Goal: Task Accomplishment & Management: Manage account settings

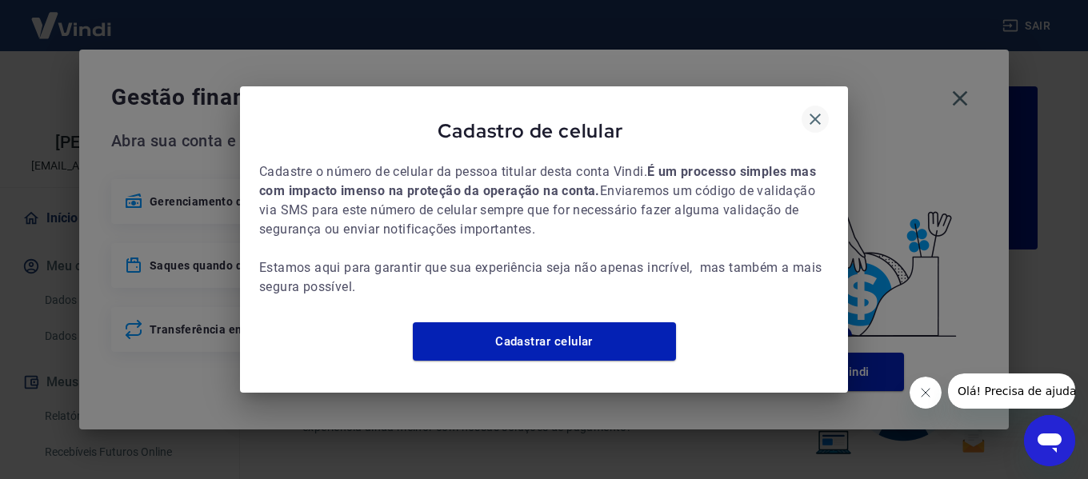
click at [815, 110] on icon "button" at bounding box center [815, 119] width 19 height 19
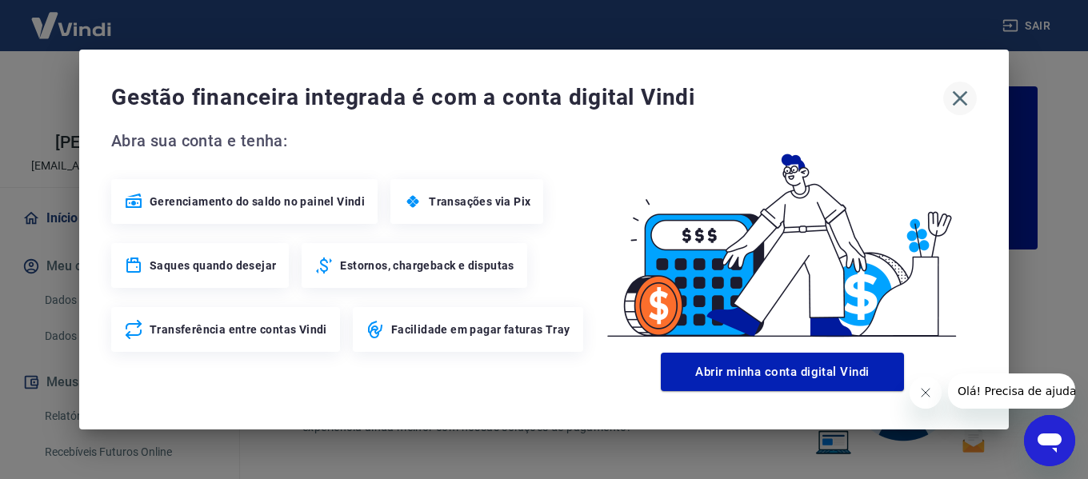
click at [955, 95] on icon "button" at bounding box center [961, 99] width 26 height 26
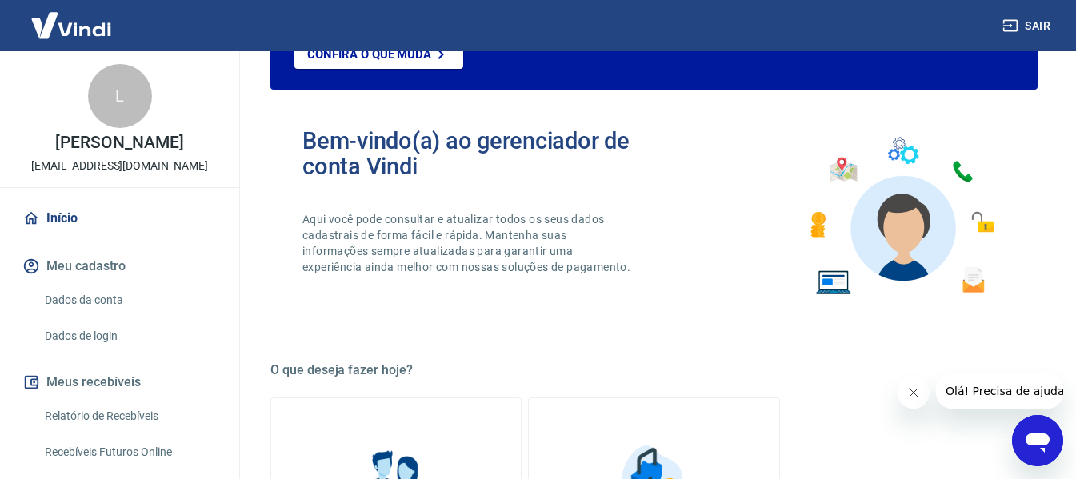
scroll to position [80, 0]
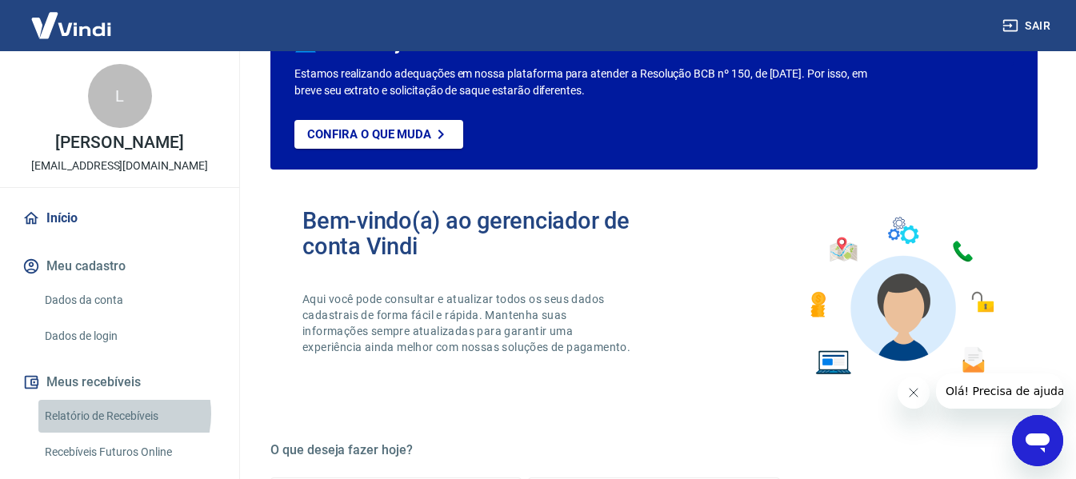
click at [110, 414] on link "Relatório de Recebíveis" at bounding box center [129, 416] width 182 height 33
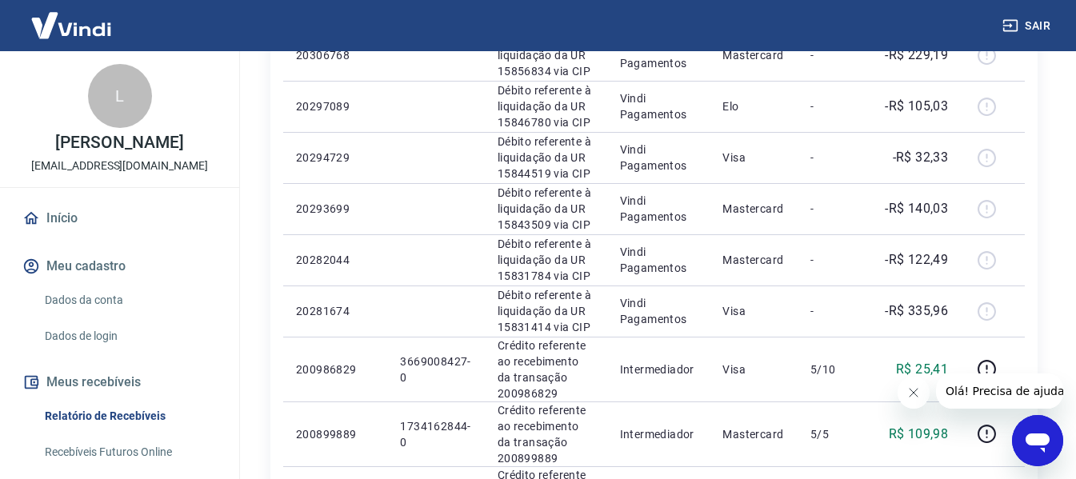
scroll to position [320, 0]
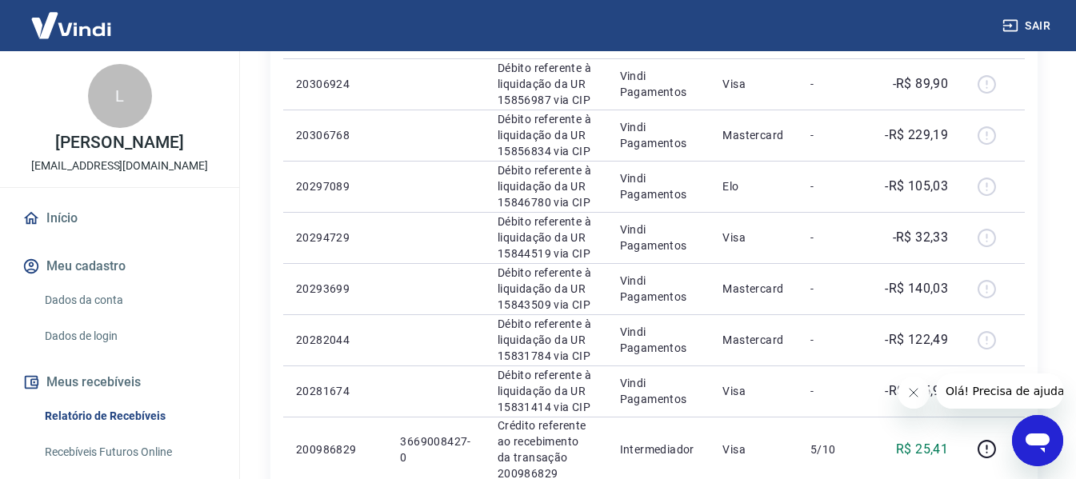
click at [908, 396] on icon "Fechar mensagem da empresa" at bounding box center [913, 393] width 13 height 13
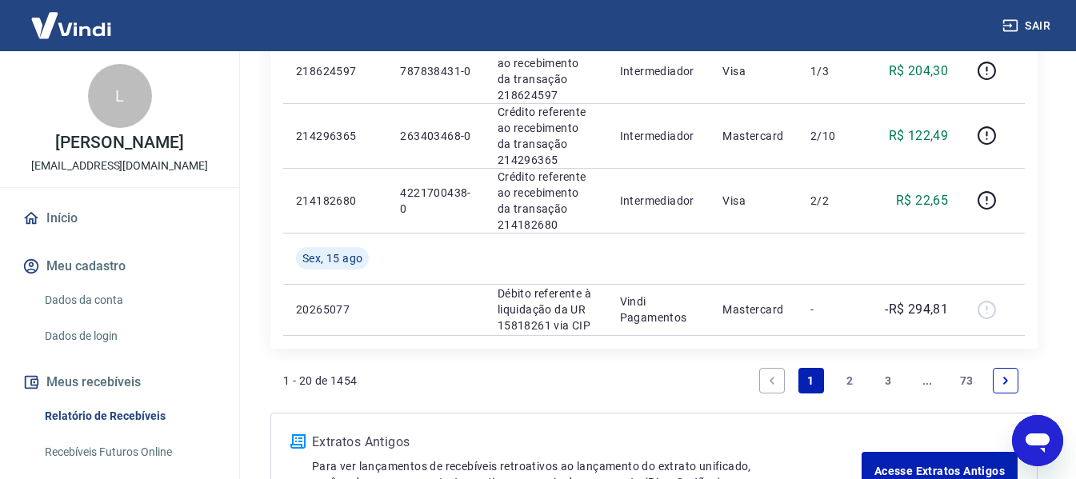
scroll to position [1441, 0]
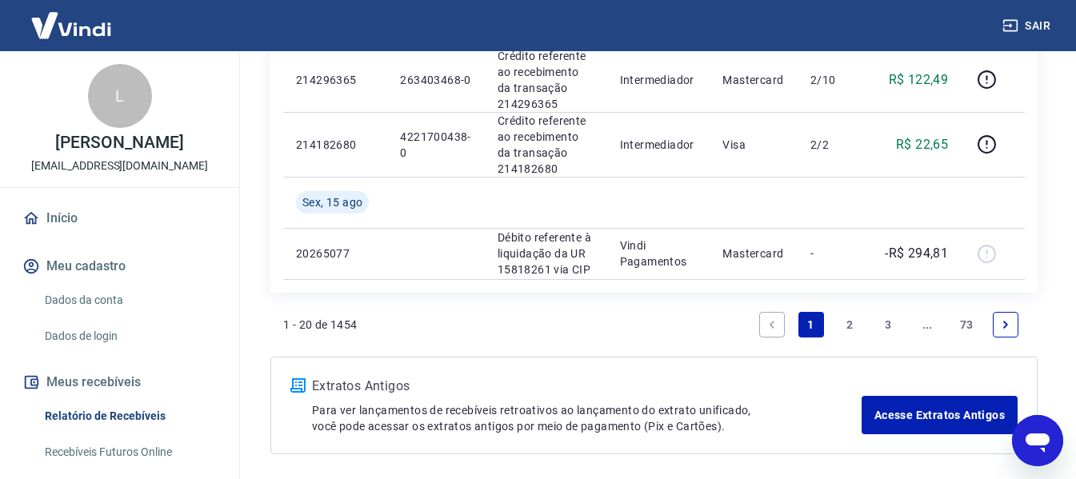
click at [852, 320] on link "2" at bounding box center [850, 325] width 26 height 26
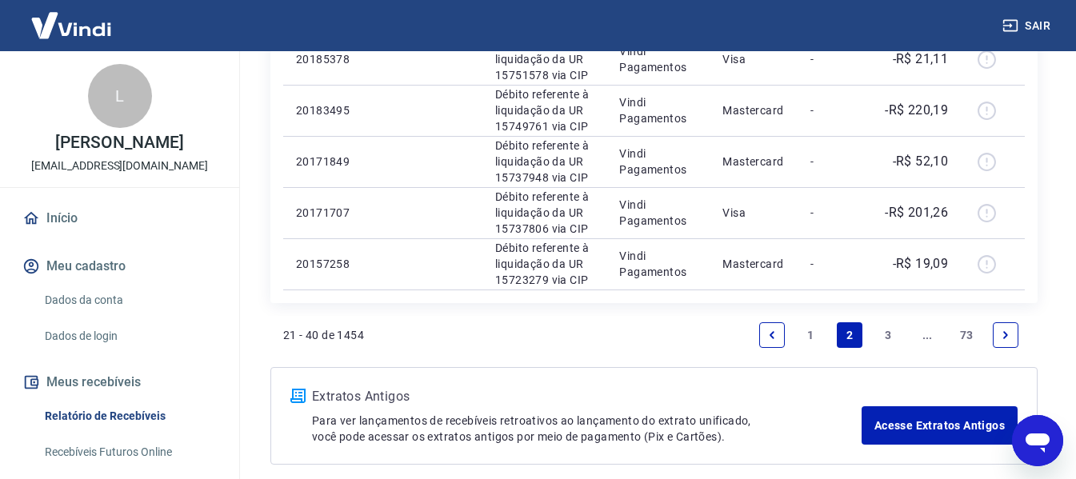
scroll to position [1514, 0]
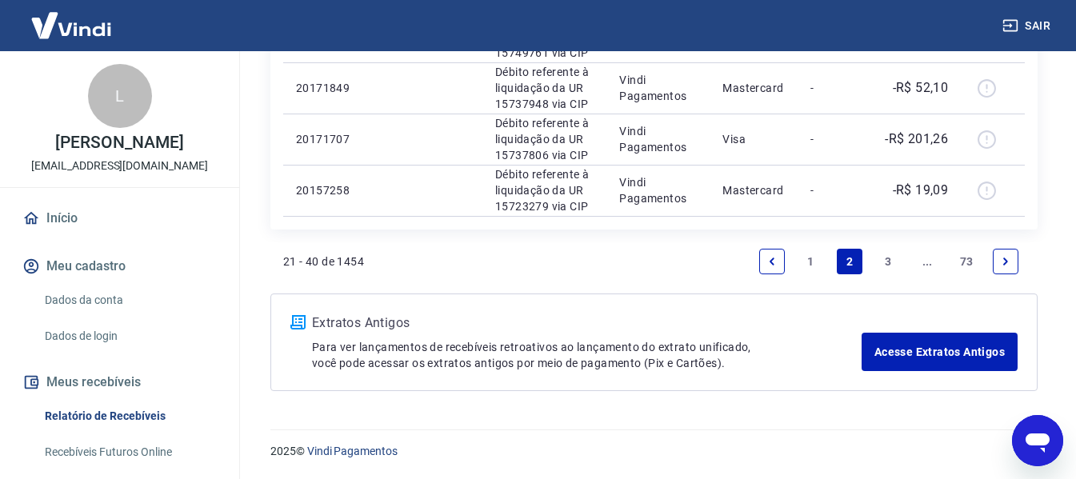
click at [809, 258] on link "1" at bounding box center [812, 262] width 26 height 26
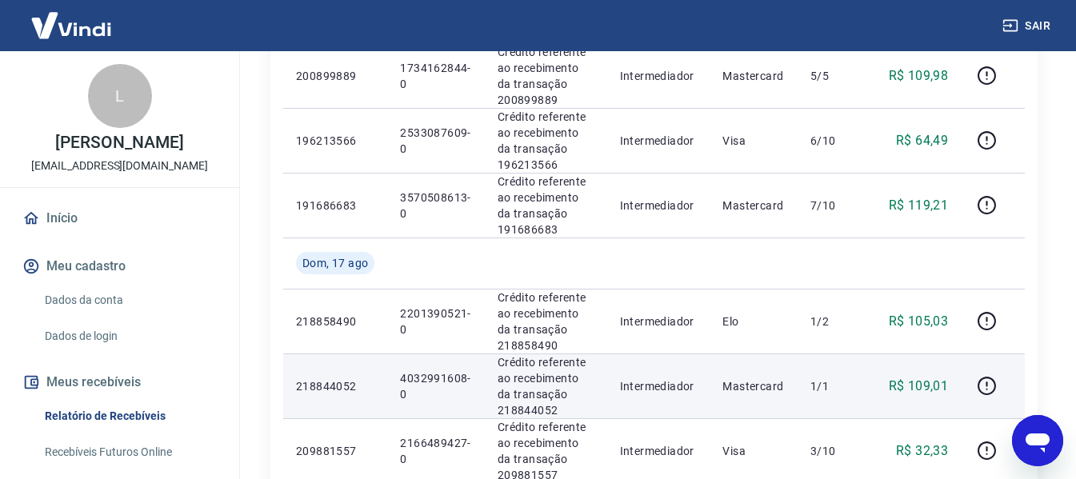
scroll to position [720, 0]
